Goal: Contribute content: Contribute content

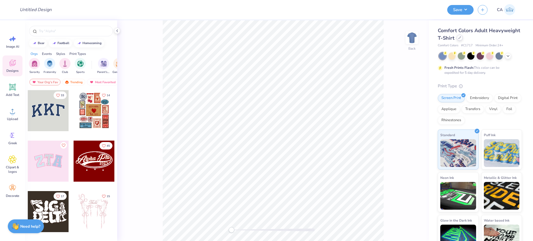
click at [461, 37] on icon at bounding box center [459, 37] width 3 height 3
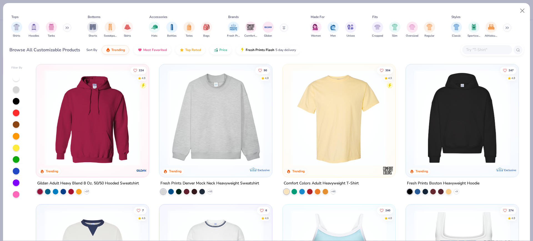
click at [317, 117] on img at bounding box center [339, 118] width 102 height 96
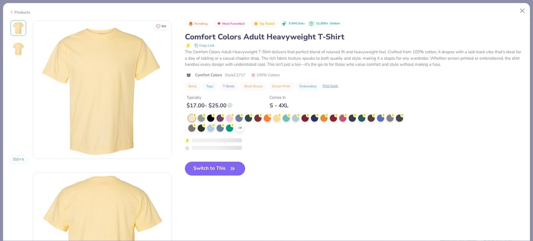
scroll to position [35, 0]
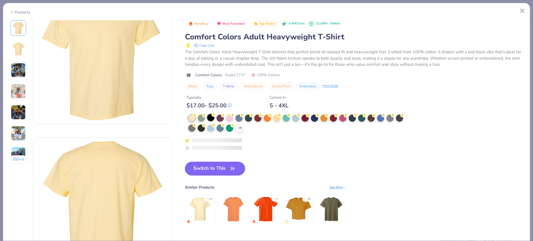
click at [210, 119] on div at bounding box center [210, 117] width 7 height 7
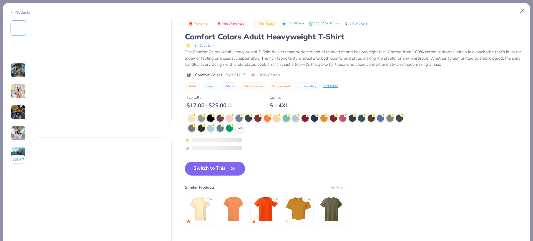
click at [211, 117] on div at bounding box center [210, 118] width 7 height 7
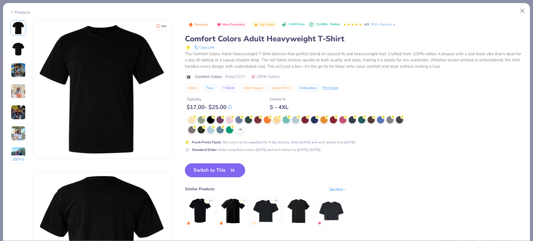
click at [231, 167] on icon "button" at bounding box center [233, 171] width 8 height 8
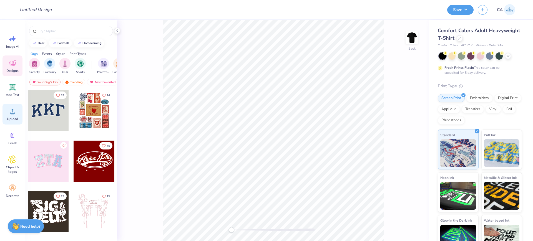
click at [14, 114] on circle at bounding box center [13, 114] width 4 height 4
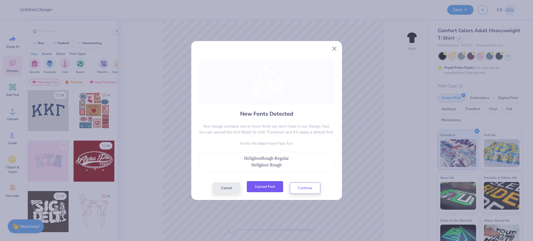
click at [255, 188] on button "Upload Font" at bounding box center [265, 186] width 36 height 11
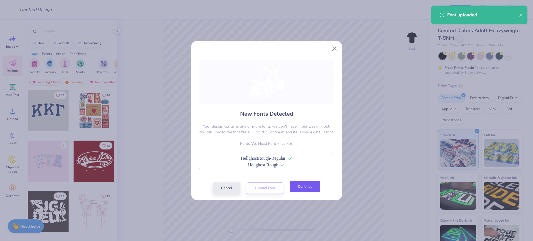
click at [298, 187] on button "Continue" at bounding box center [305, 186] width 31 height 11
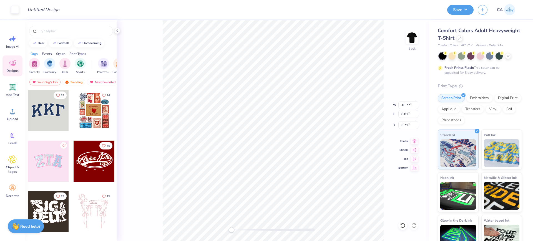
type input "10.77"
type input "8.81"
type input "10.77"
type input "8.81"
click at [410, 143] on div "Center" at bounding box center [408, 140] width 20 height 7
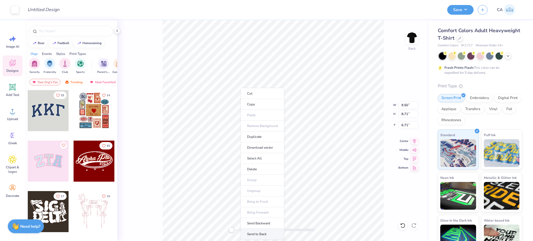
click at [258, 231] on li "Send to Back" at bounding box center [263, 234] width 44 height 11
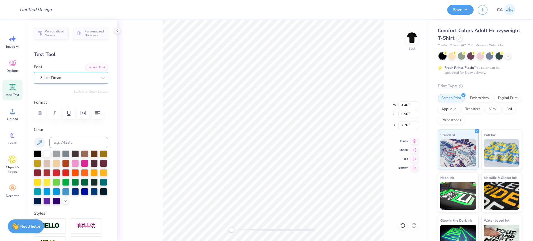
click at [64, 73] on div "Super Dream" at bounding box center [71, 78] width 74 height 12
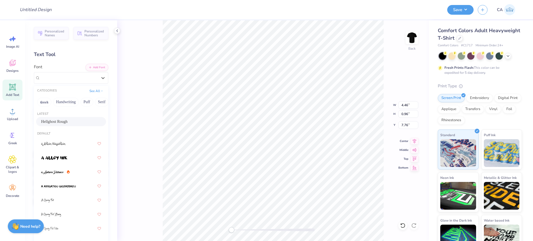
click at [57, 125] on div "Hellghost Rough" at bounding box center [71, 121] width 70 height 9
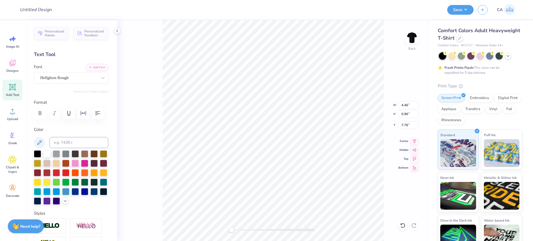
type input "4.45"
type input "0.91"
type input "14.61"
click at [58, 79] on div "Super Dream" at bounding box center [69, 78] width 58 height 9
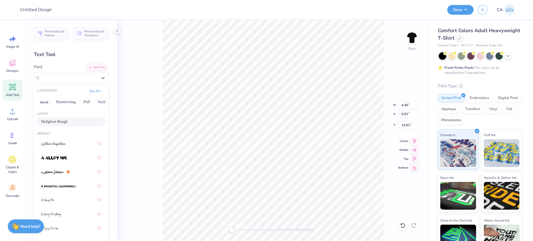
click at [64, 121] on div "Hellghost Rough" at bounding box center [71, 122] width 60 height 6
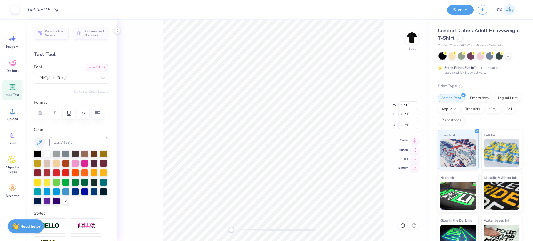
click at [413, 141] on icon at bounding box center [414, 140] width 8 height 7
click at [413, 140] on icon at bounding box center [414, 140] width 8 height 7
click at [244, 229] on div at bounding box center [272, 230] width 83 height 3
type input "2.89"
type input "1.10"
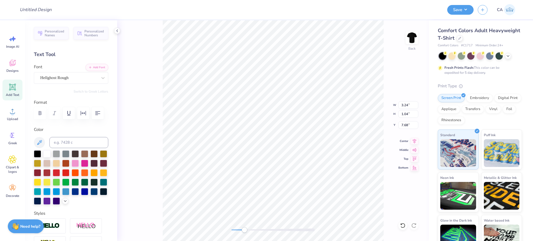
type input "14.49"
click at [240, 231] on div "Back" at bounding box center [273, 130] width 312 height 221
drag, startPoint x: 240, startPoint y: 231, endPoint x: 233, endPoint y: 228, distance: 6.9
click at [233, 229] on div at bounding box center [272, 230] width 83 height 3
click at [406, 105] on input "9.50" at bounding box center [408, 105] width 20 height 8
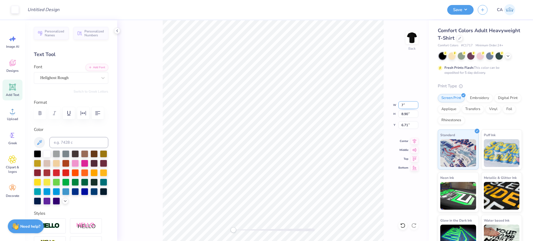
type input "7.00"
type input "6.56"
type input "7.88"
click at [406, 105] on input "7.00" at bounding box center [408, 105] width 20 height 8
type input "8.00"
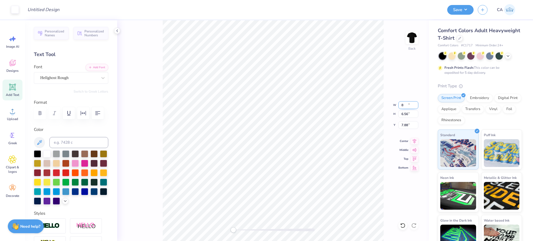
type input "7.50"
type input "7.41"
click at [406, 105] on input "8.00" at bounding box center [408, 105] width 20 height 8
type input "9.00"
type input "8.43"
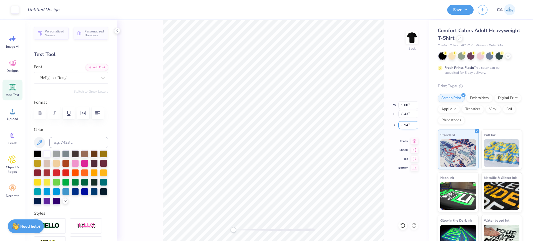
click at [408, 125] on input "6.94" at bounding box center [408, 125] width 20 height 8
type input "2"
type input "3.00"
click at [228, 228] on div "Back" at bounding box center [273, 130] width 312 height 221
click at [45, 8] on input "Design Title" at bounding box center [50, 9] width 54 height 11
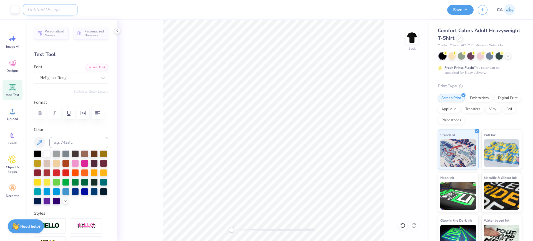
paste input "FPS240307"
type input "FPS240307"
click at [464, 9] on button "Save" at bounding box center [460, 9] width 26 height 10
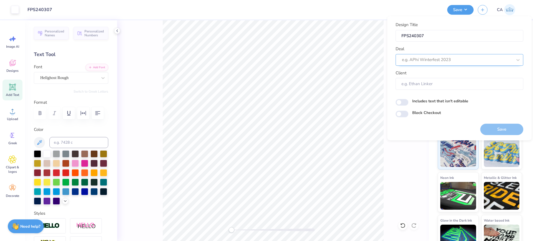
click at [422, 60] on div at bounding box center [457, 59] width 110 height 7
type input "design tool gall"
click at [427, 62] on div at bounding box center [457, 59] width 110 height 7
click at [436, 76] on div "Design Tool Gallery" at bounding box center [459, 75] width 123 height 9
type input "design tool gall"
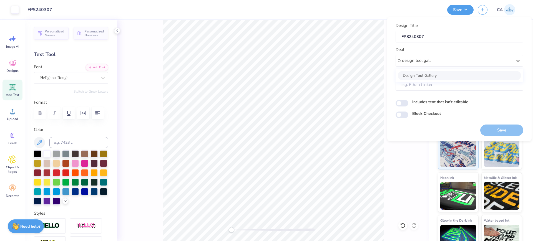
type input "Design Tool Gallery User"
click at [493, 129] on button "Save" at bounding box center [501, 130] width 43 height 11
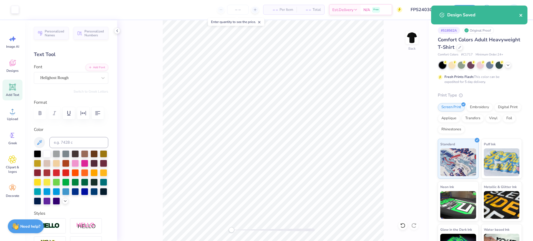
click at [521, 18] on button "close" at bounding box center [521, 15] width 4 height 7
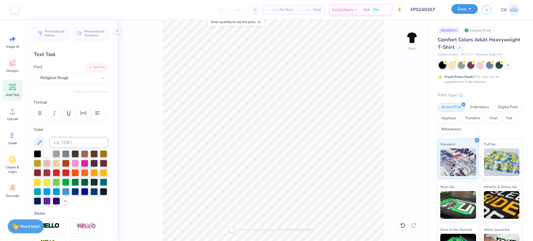
click at [464, 5] on button "Save" at bounding box center [464, 9] width 26 height 10
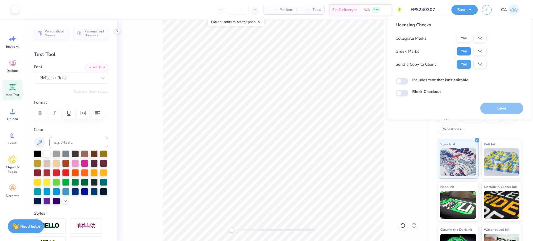
click at [467, 47] on button "Yes" at bounding box center [464, 51] width 14 height 9
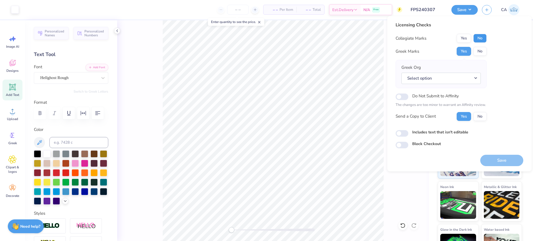
click at [477, 37] on button "No" at bounding box center [479, 38] width 13 height 9
click at [473, 80] on button "Select option" at bounding box center [440, 78] width 79 height 11
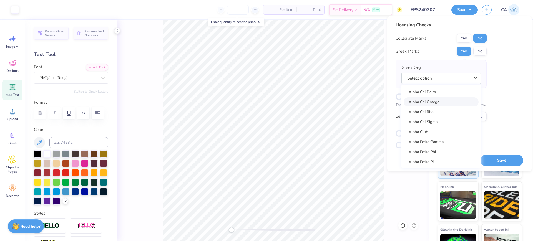
scroll to position [35, 0]
click at [446, 114] on link "Alpha Chi" at bounding box center [441, 116] width 75 height 9
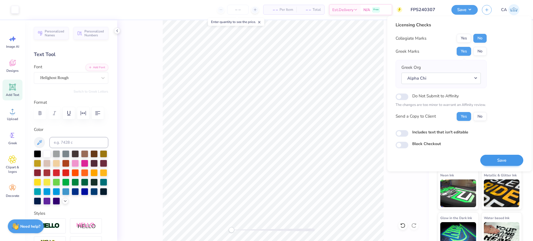
scroll to position [23, 0]
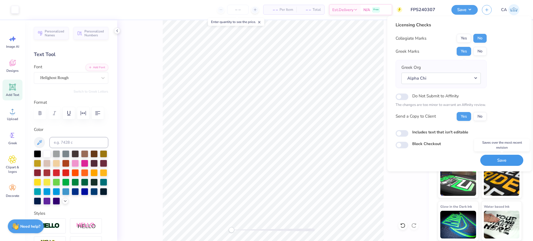
click at [508, 158] on button "Save" at bounding box center [501, 160] width 43 height 11
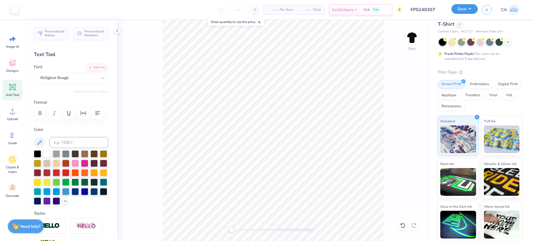
click at [474, 10] on button "Save" at bounding box center [464, 9] width 26 height 10
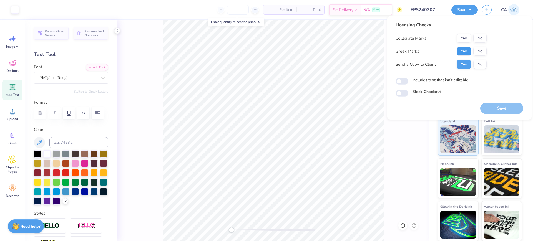
click at [466, 47] on button "Yes" at bounding box center [464, 51] width 14 height 9
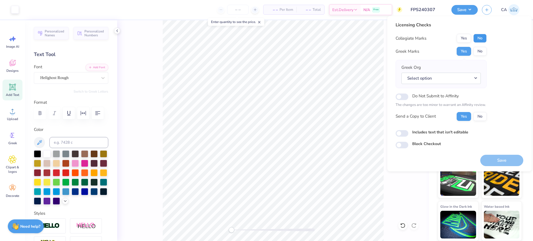
click at [483, 40] on button "No" at bounding box center [479, 38] width 13 height 9
click at [465, 77] on button "Select option" at bounding box center [440, 78] width 79 height 11
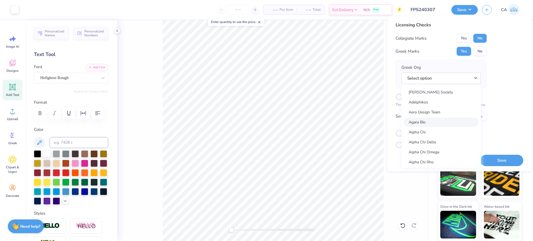
scroll to position [35, 0]
click at [447, 113] on link "Alpha Chi" at bounding box center [441, 116] width 75 height 9
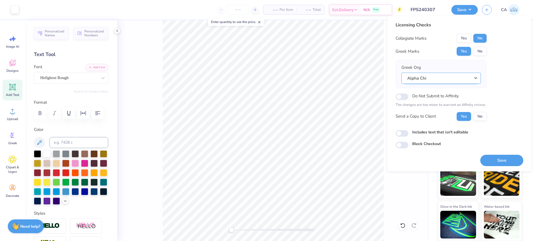
click at [447, 75] on button "Alpha Chi" at bounding box center [440, 78] width 79 height 11
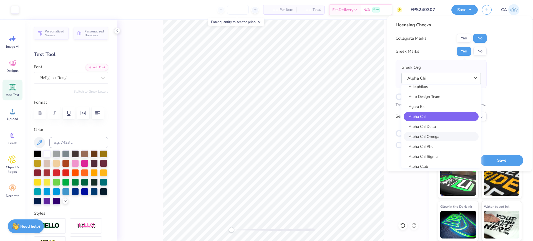
scroll to position [69, 0]
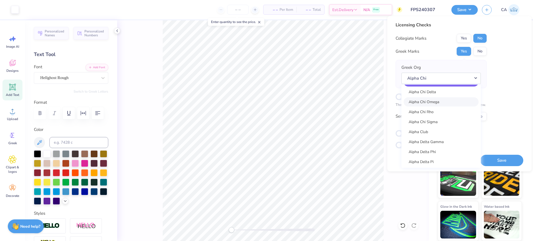
click at [433, 104] on link "Alpha Chi Omega" at bounding box center [441, 101] width 75 height 9
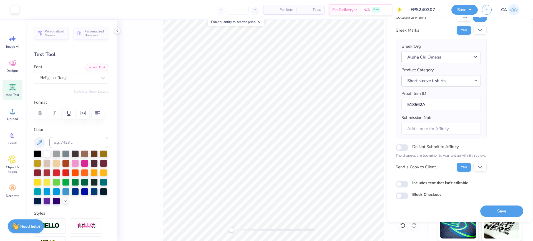
scroll to position [22, 0]
click at [492, 207] on button "Save" at bounding box center [501, 210] width 43 height 11
